Goal: Navigation & Orientation: Find specific page/section

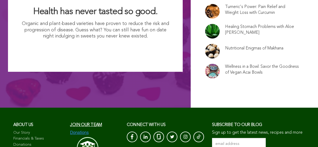
click at [74, 123] on span "Join our team" at bounding box center [86, 125] width 32 height 4
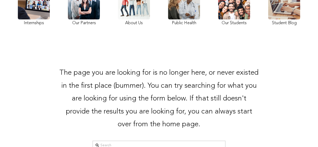
scroll to position [67, 0]
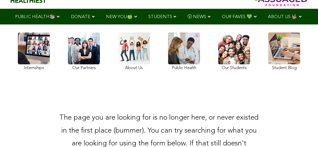
click at [123, 67] on link at bounding box center [134, 53] width 32 height 40
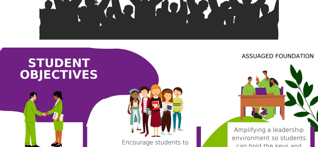
scroll to position [383, 0]
